Goal: Information Seeking & Learning: Learn about a topic

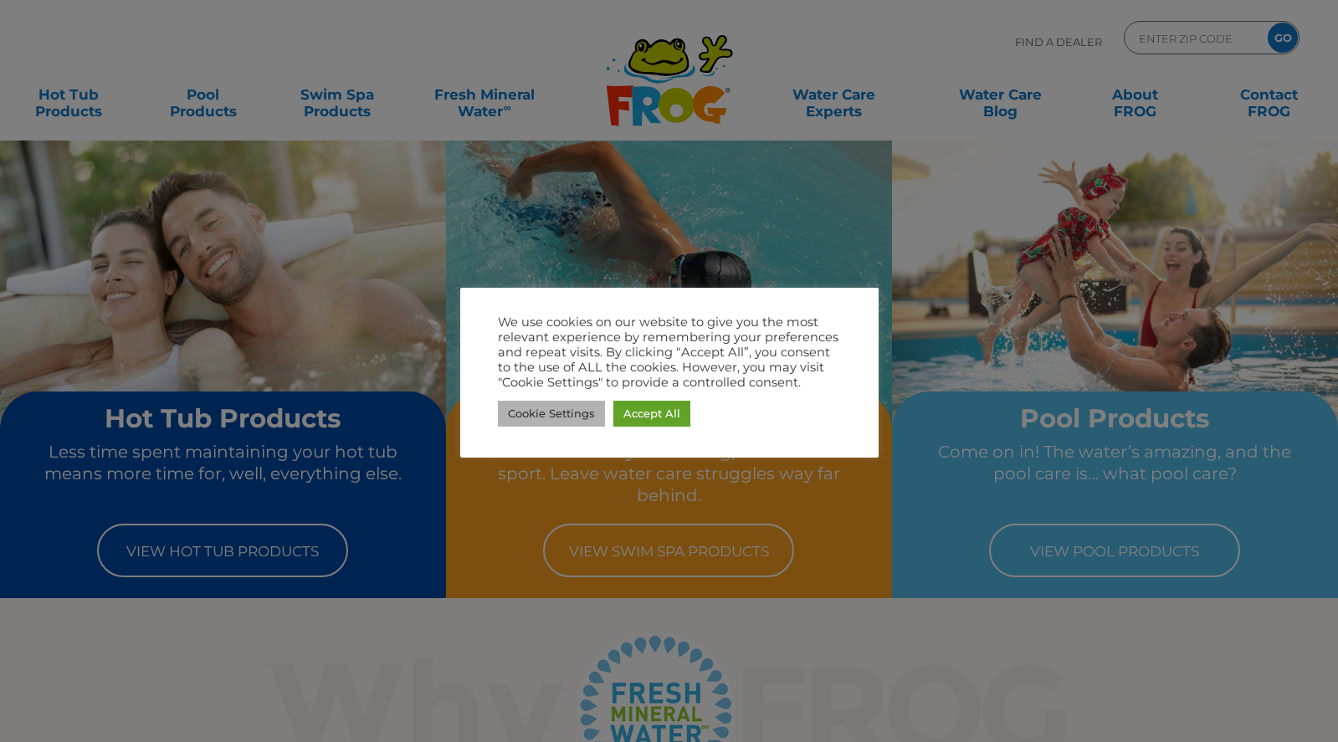
click at [562, 418] on link "Cookie Settings" at bounding box center [551, 414] width 107 height 26
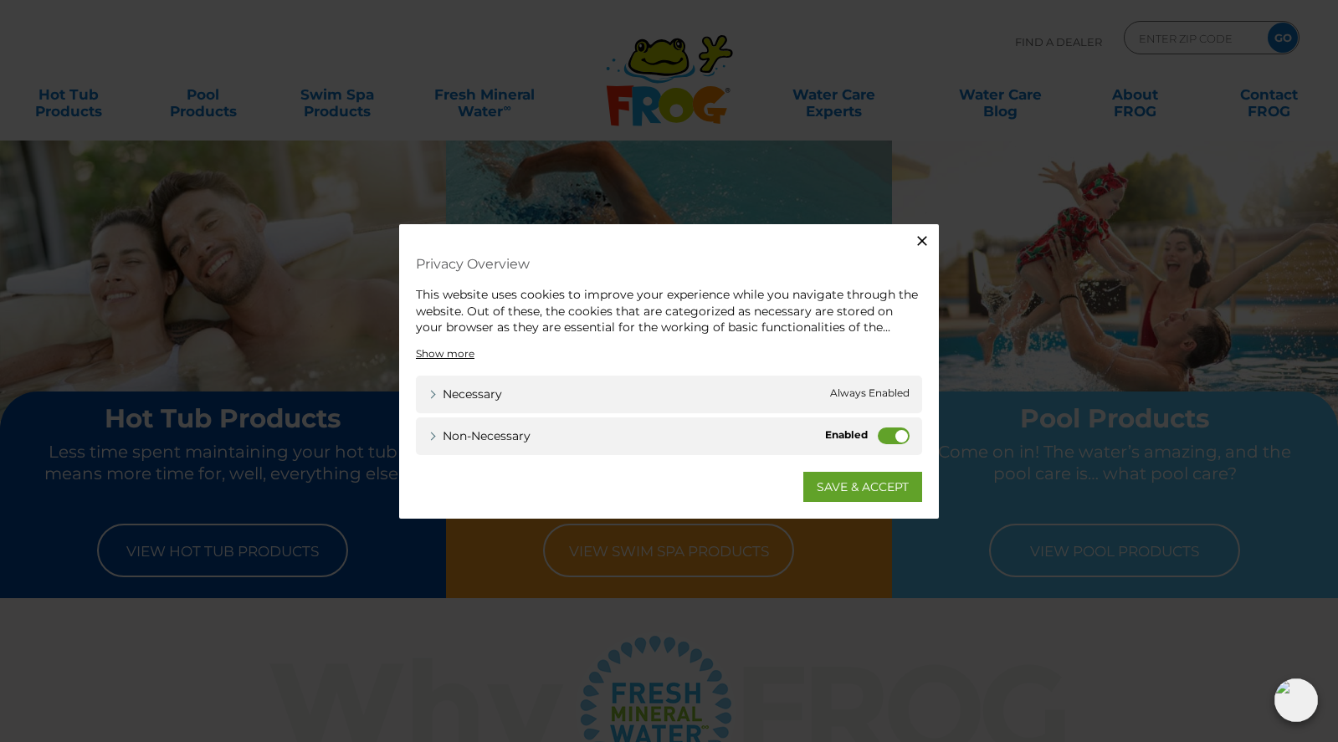
click at [897, 434] on label "Non-necessary" at bounding box center [894, 435] width 32 height 17
click at [0, 0] on input "Non-necessary" at bounding box center [0, 0] width 0 height 0
click at [840, 491] on link "SAVE & ACCEPT" at bounding box center [862, 486] width 119 height 30
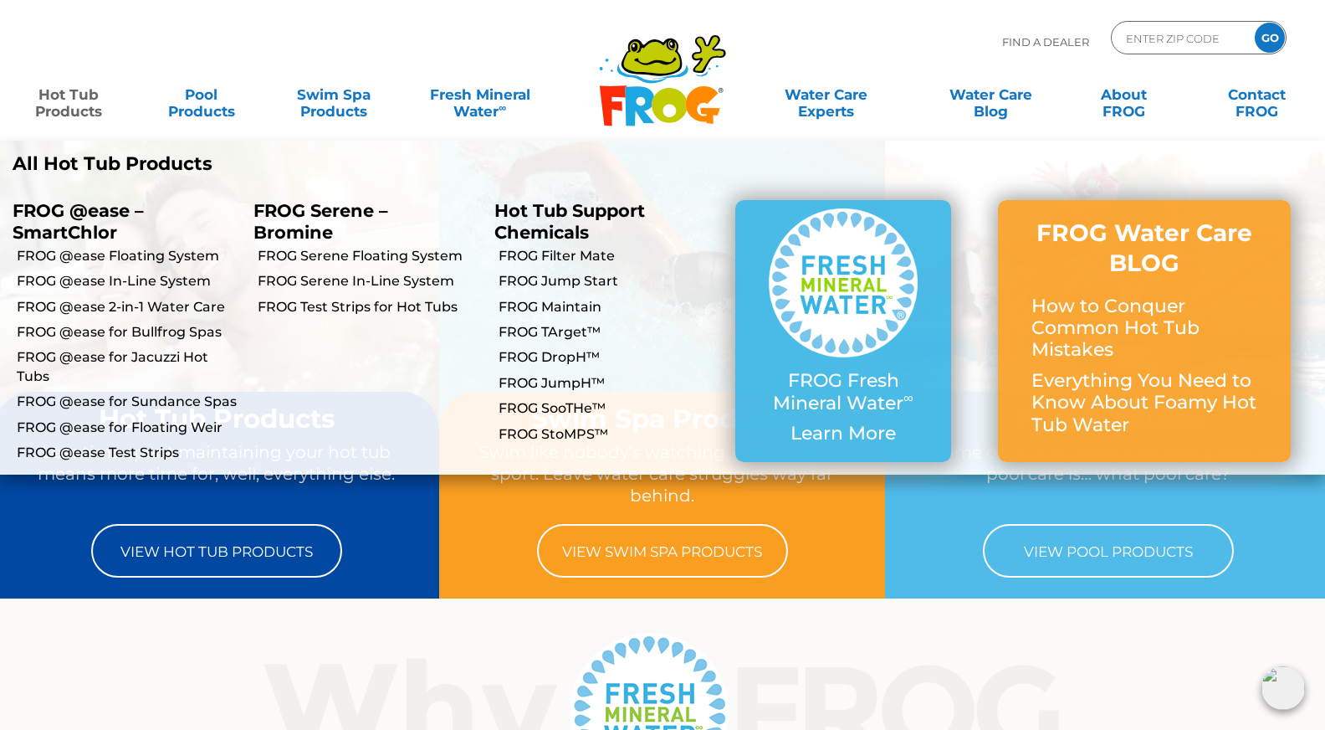
click at [69, 98] on link "Hot Tub Products" at bounding box center [69, 94] width 104 height 33
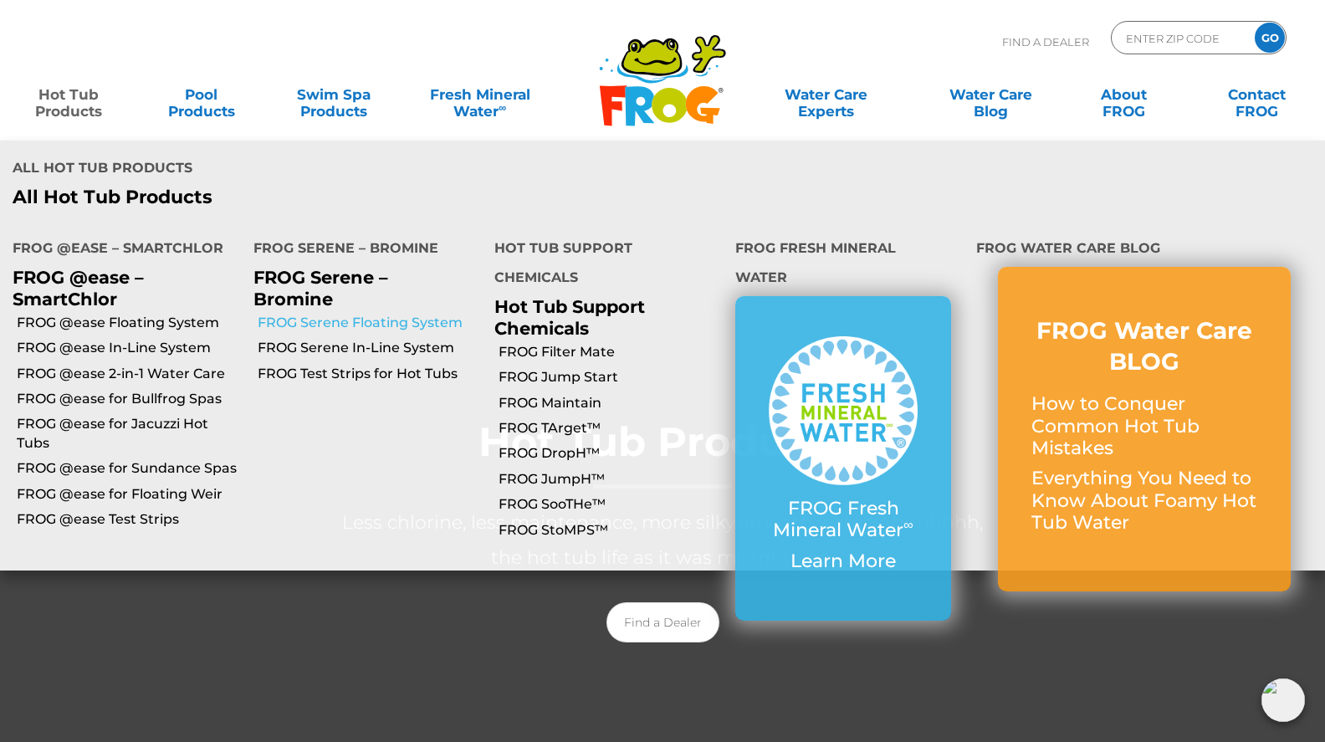
click at [348, 314] on link "FROG Serene Floating System" at bounding box center [370, 323] width 224 height 18
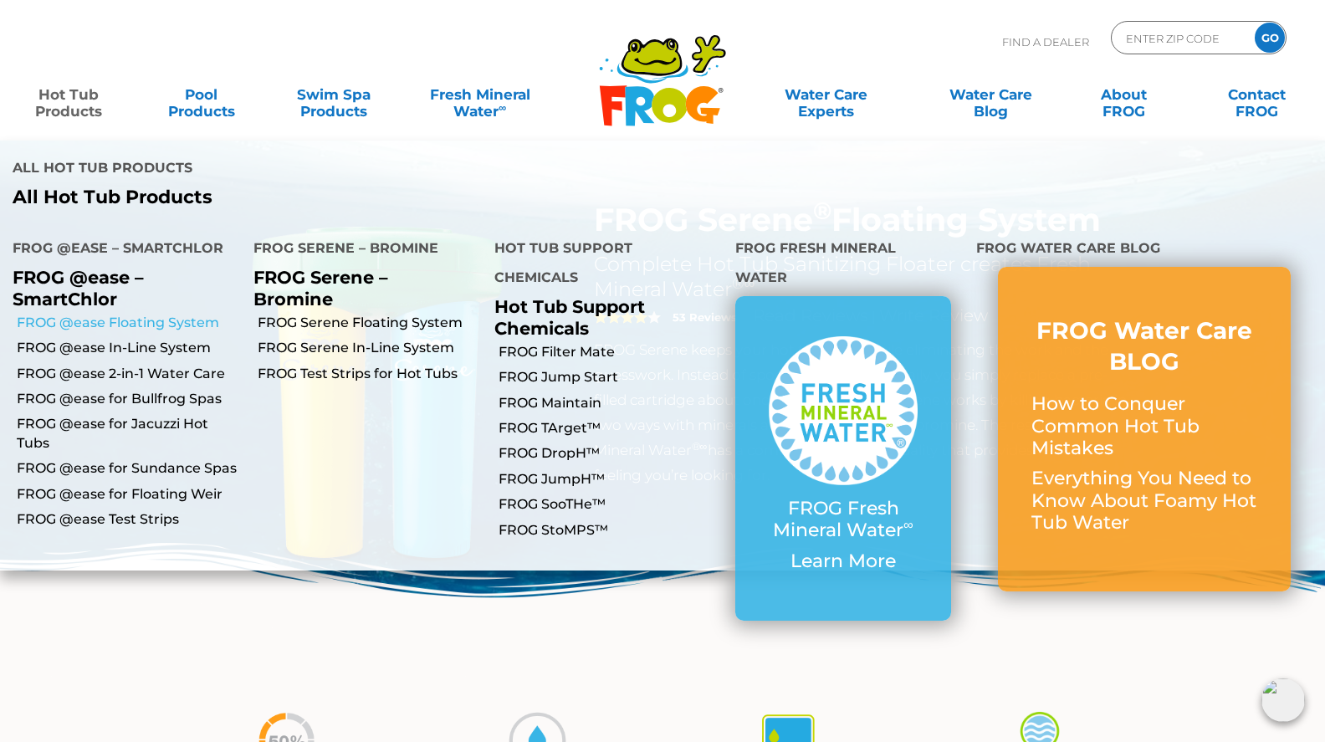
click at [158, 314] on link "FROG @ease Floating System" at bounding box center [129, 323] width 224 height 18
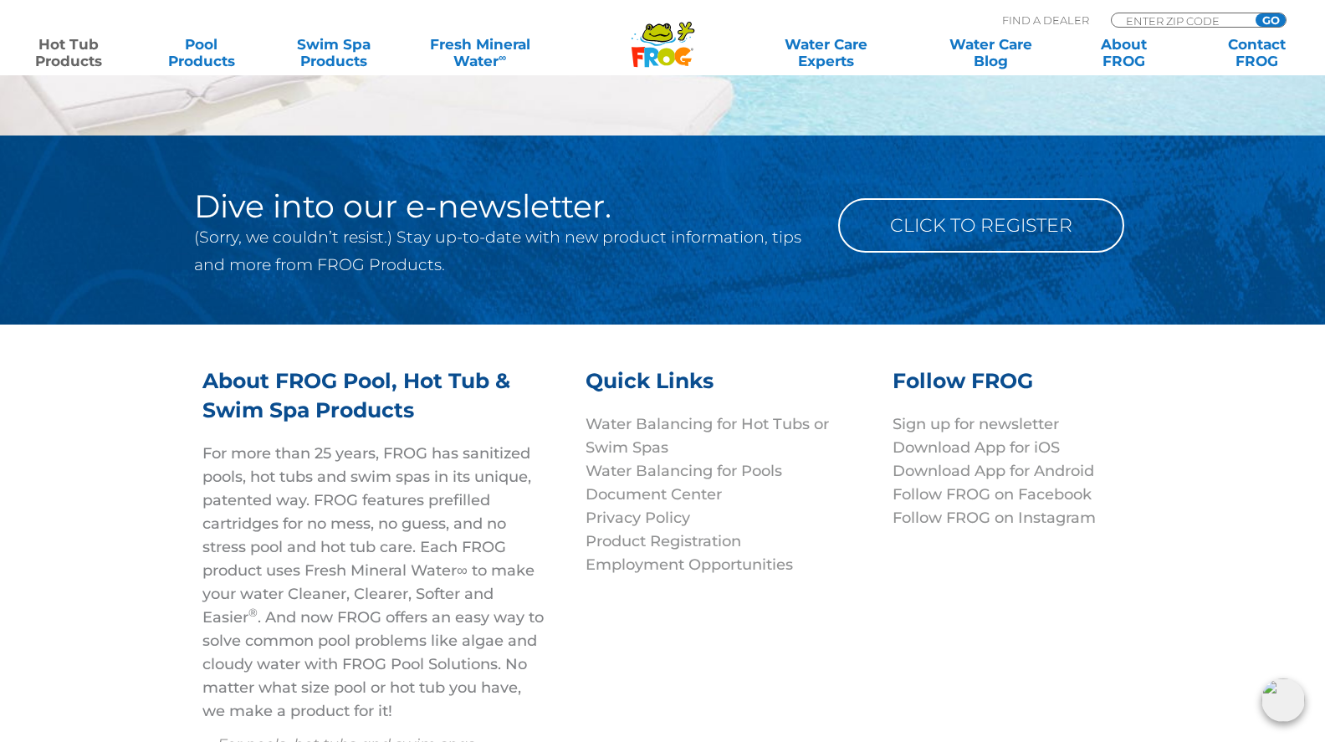
scroll to position [5439, 0]
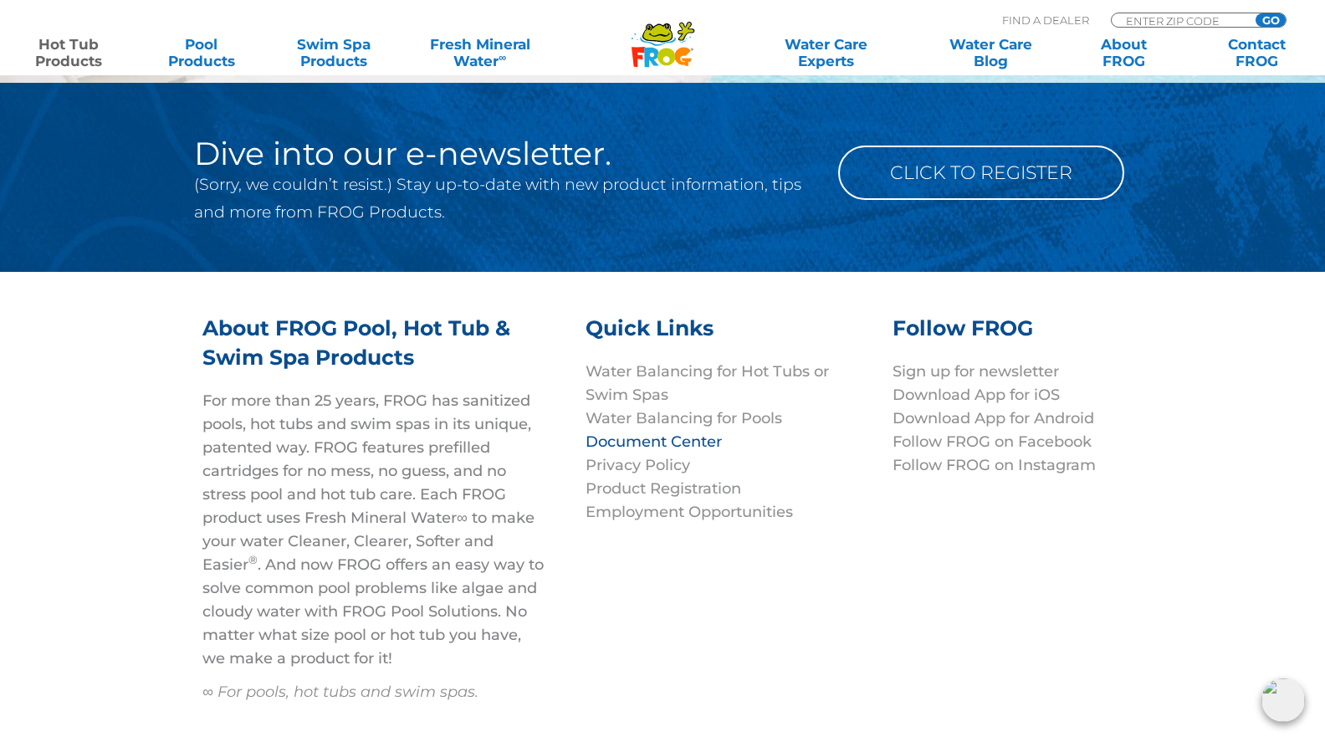
click at [692, 433] on link "Document Center" at bounding box center [654, 442] width 136 height 18
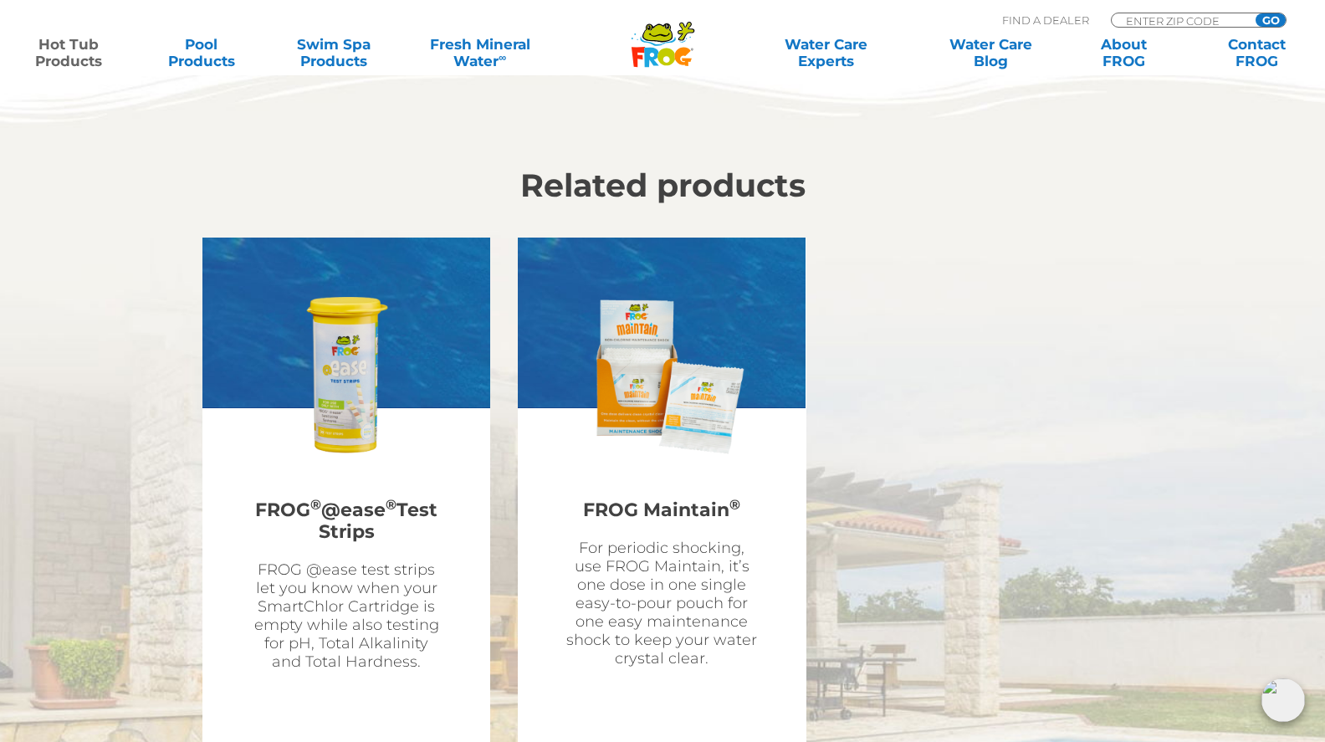
scroll to position [4553, 0]
